Goal: Check status: Check status

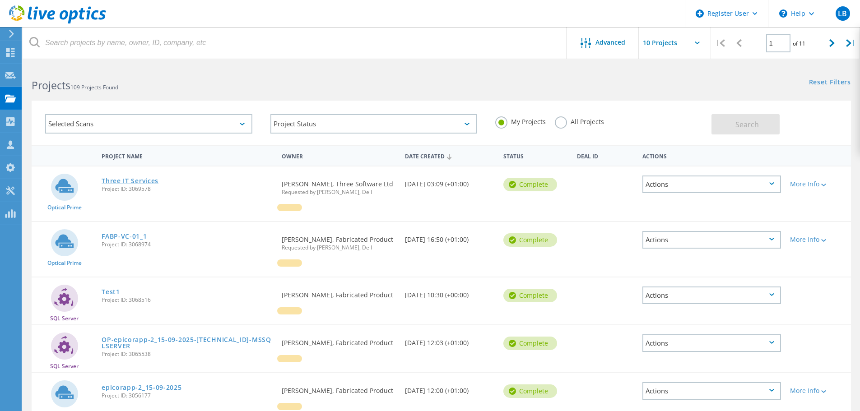
click at [131, 178] on link "Three IT Services" at bounding box center [130, 181] width 57 height 6
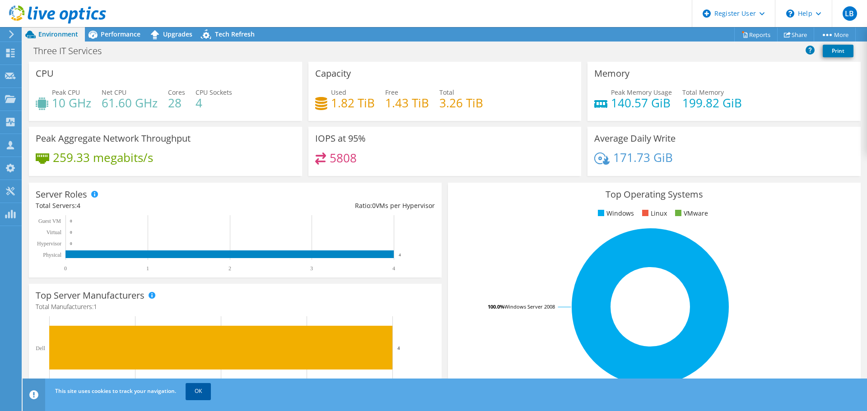
click at [198, 393] on link "OK" at bounding box center [198, 391] width 25 height 16
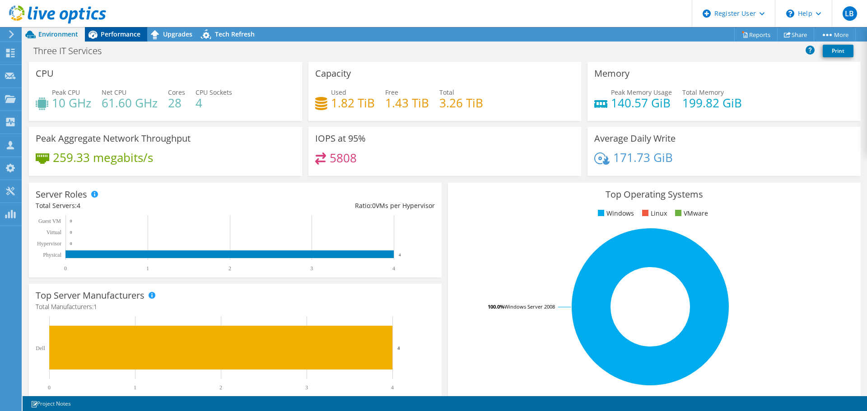
click at [117, 33] on span "Performance" at bounding box center [121, 34] width 40 height 9
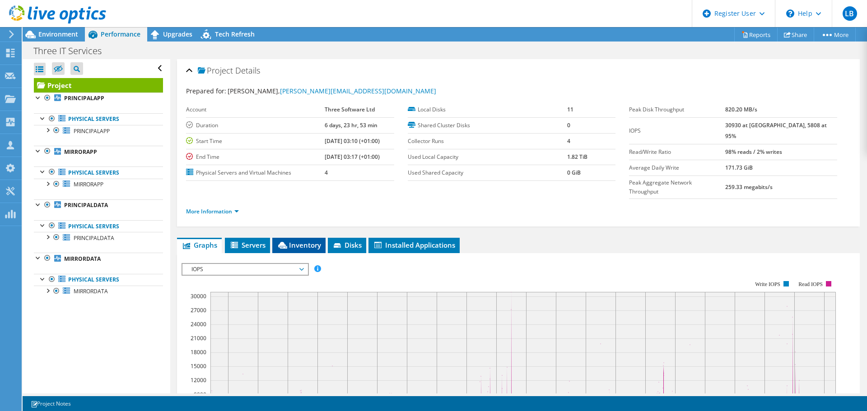
click at [287, 242] on icon at bounding box center [282, 245] width 9 height 7
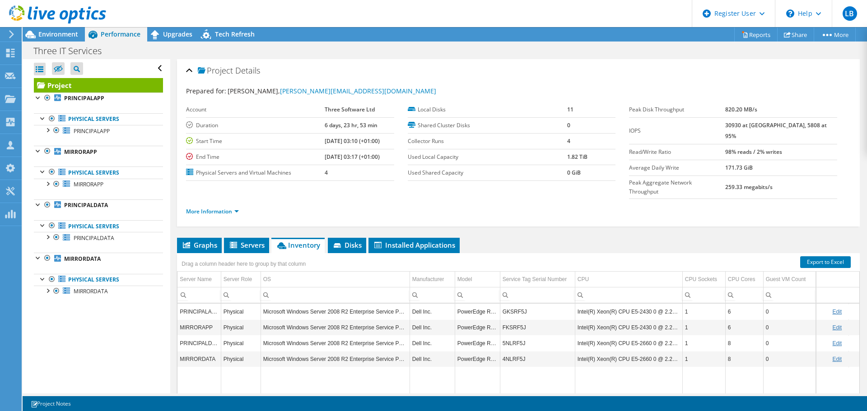
click at [53, 15] on use at bounding box center [57, 14] width 97 height 18
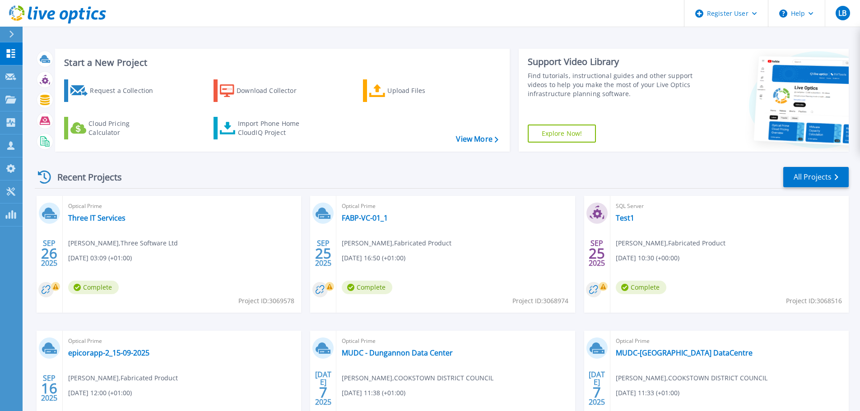
click at [279, 300] on span "Project ID: 3069578" at bounding box center [266, 301] width 56 height 10
copy span "3069578"
click at [111, 220] on link "Three IT Services" at bounding box center [96, 218] width 57 height 9
